Goal: Task Accomplishment & Management: Manage account settings

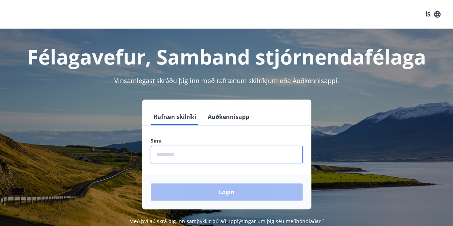
click at [186, 155] on input "phone" at bounding box center [227, 155] width 152 height 18
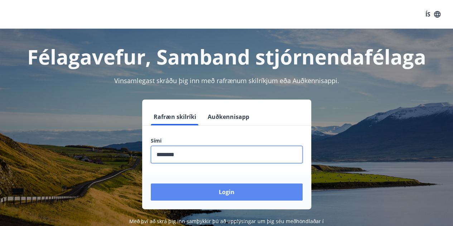
click at [192, 194] on button "Login" at bounding box center [227, 192] width 152 height 17
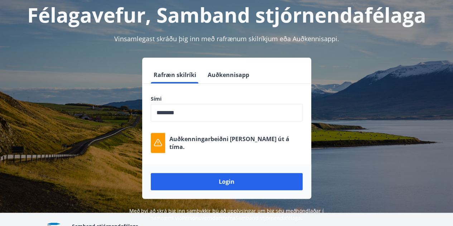
scroll to position [43, 0]
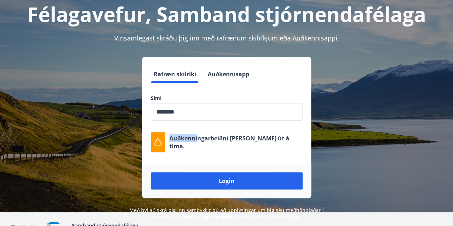
drag, startPoint x: 196, startPoint y: 123, endPoint x: 160, endPoint y: 131, distance: 36.3
click at [160, 131] on div "Sími ​ Auðkenningarbeiðni [PERSON_NAME] út á tíma." at bounding box center [226, 124] width 169 height 58
click at [195, 114] on input "phone" at bounding box center [227, 112] width 152 height 18
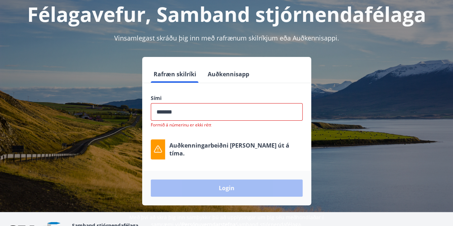
type input "********"
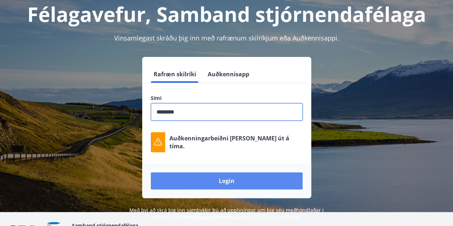
click at [211, 180] on button "Login" at bounding box center [227, 180] width 152 height 17
